Goal: Information Seeking & Learning: Find specific fact

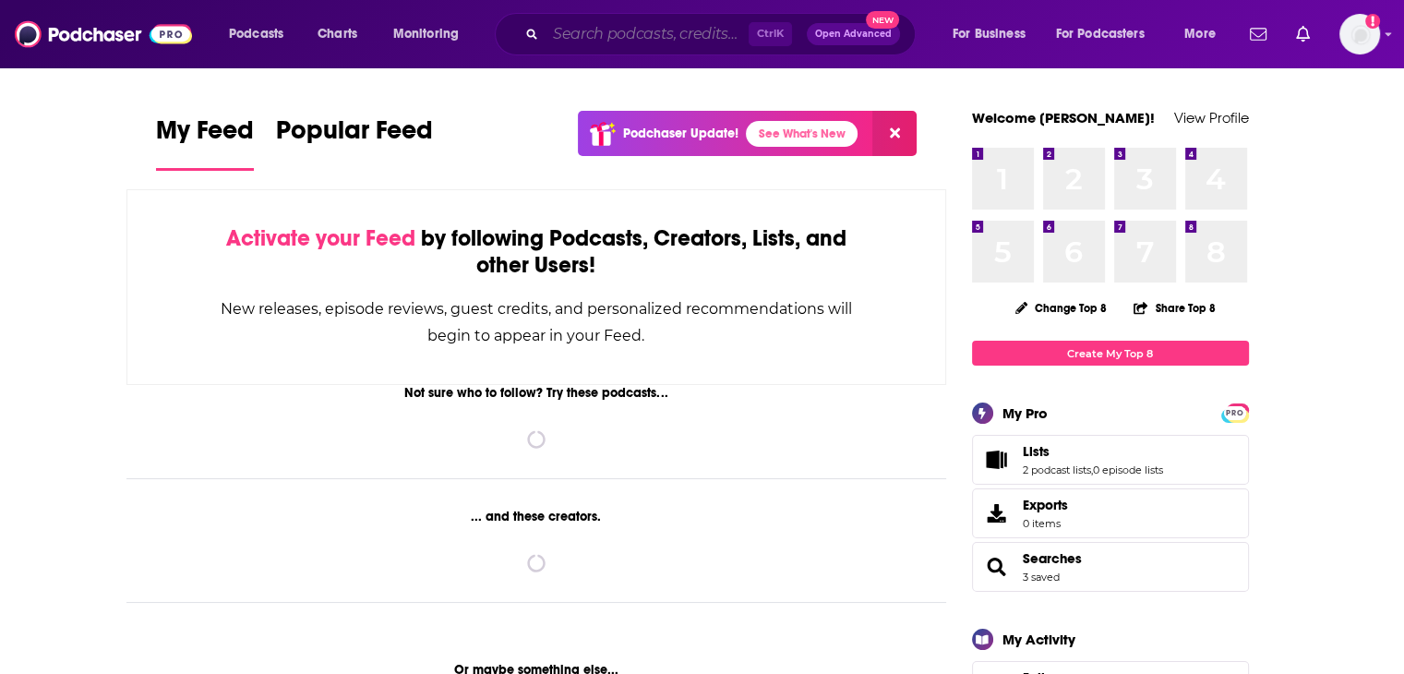
click at [648, 40] on input "Search podcasts, credits, & more..." at bounding box center [647, 34] width 203 height 30
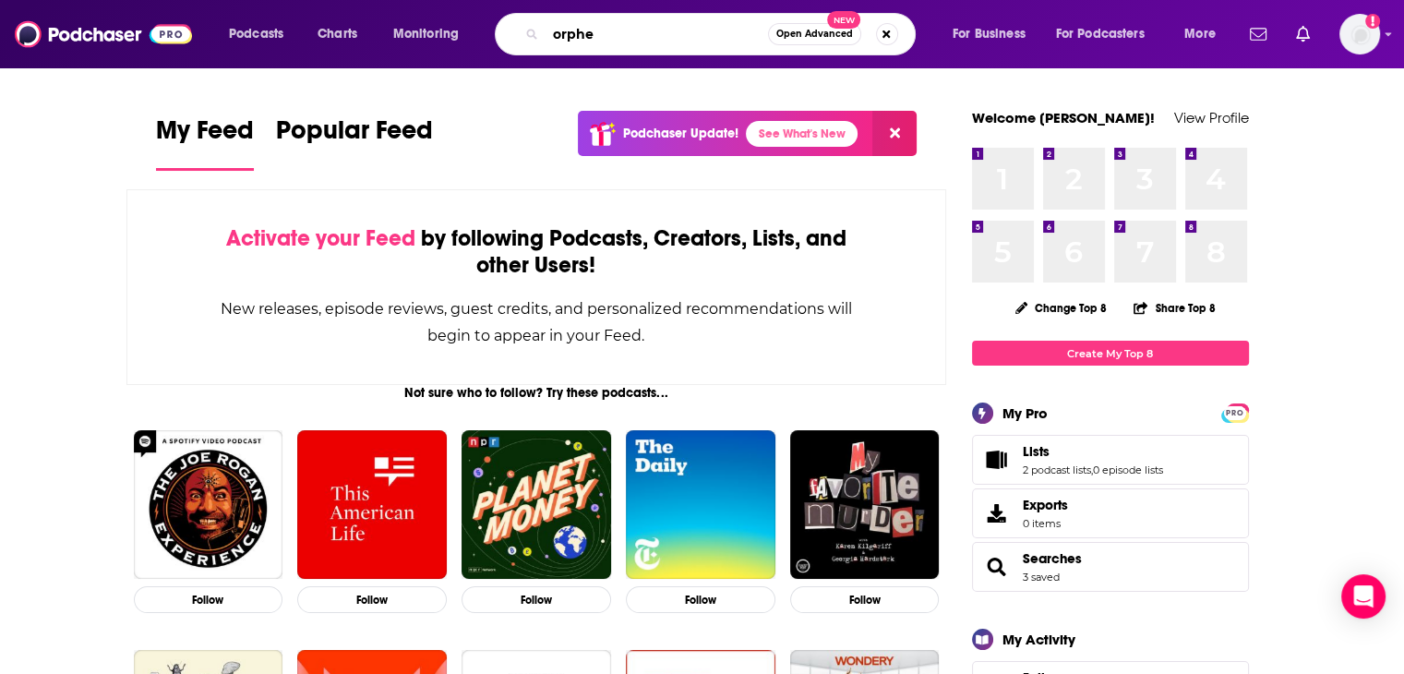
click at [621, 41] on input "orphe" at bounding box center [657, 34] width 222 height 30
paste input "divounguy"
type input "orphe divounguy"
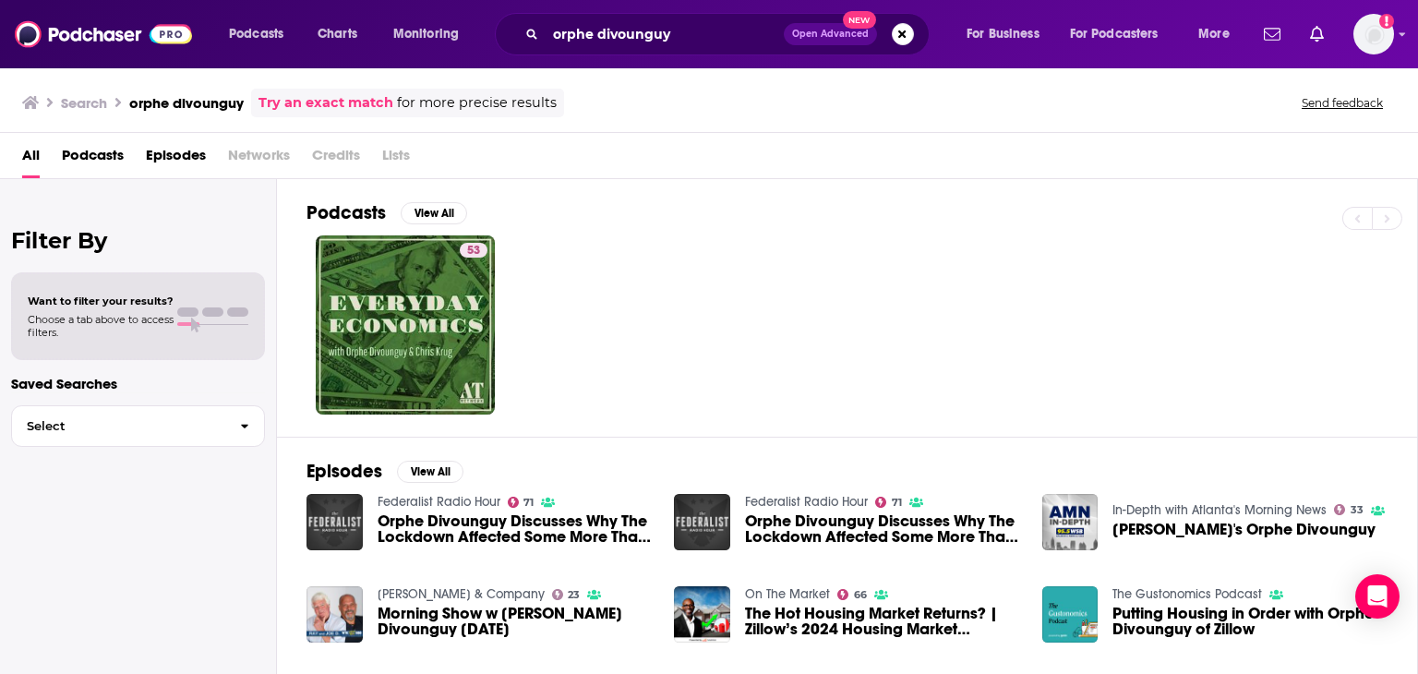
click at [199, 154] on span "Episodes" at bounding box center [176, 159] width 60 height 38
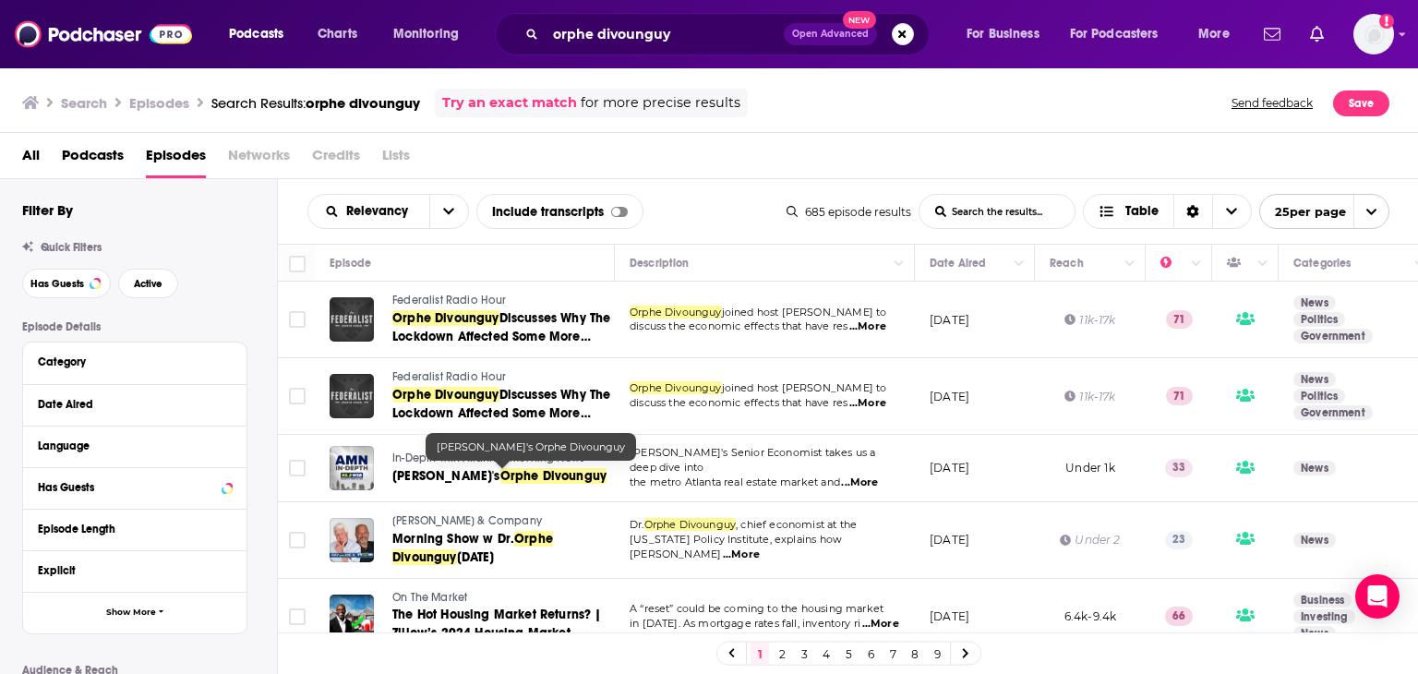
drag, startPoint x: 694, startPoint y: 307, endPoint x: 705, endPoint y: 307, distance: 11.1
click at [694, 307] on span "Orphe Divounguy" at bounding box center [676, 312] width 92 height 13
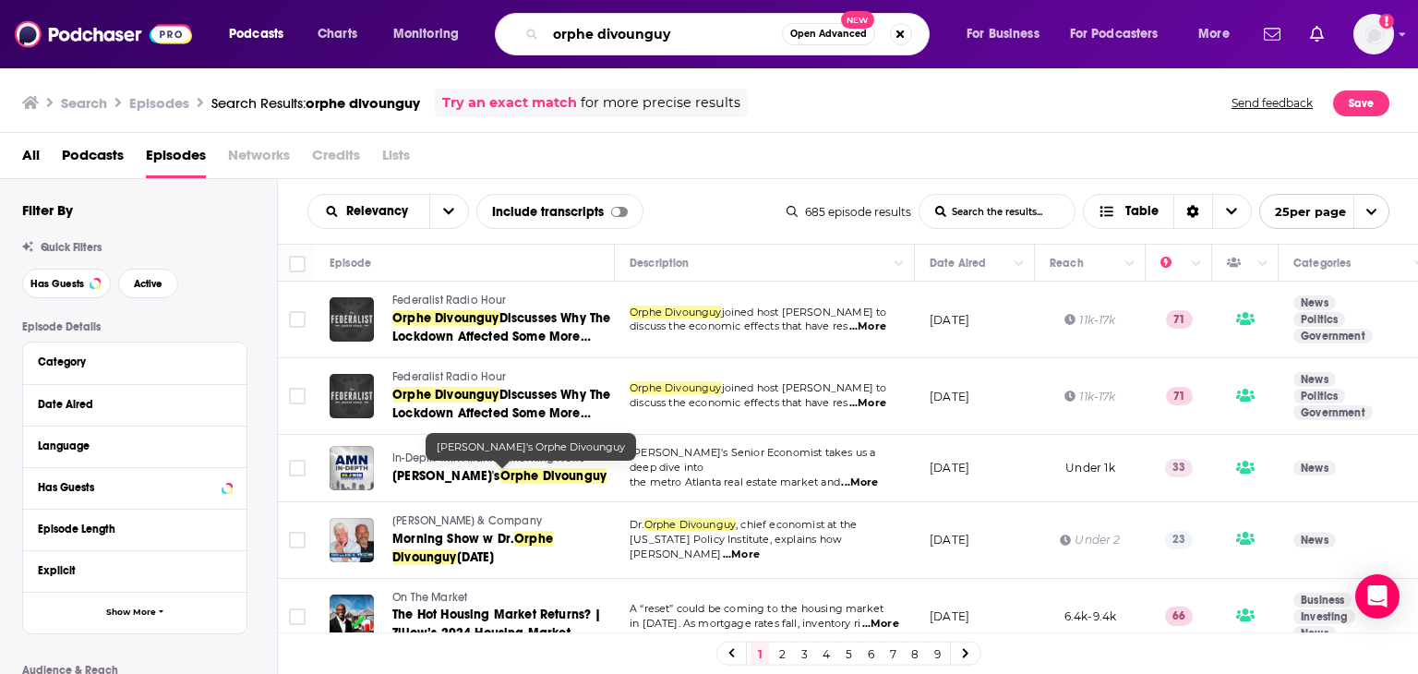
click at [603, 41] on input "orphe divounguy" at bounding box center [664, 34] width 236 height 30
click at [903, 36] on button "Search podcasts, credits, & more..." at bounding box center [901, 34] width 22 height 22
